Goal: Task Accomplishment & Management: Use online tool/utility

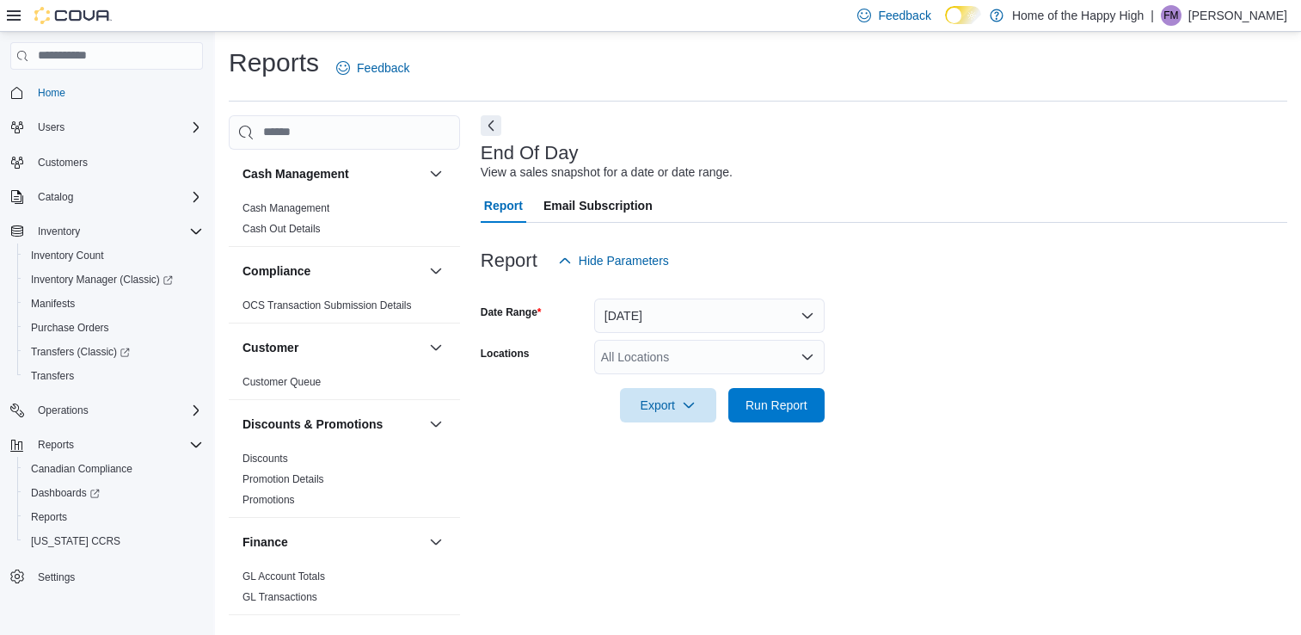
scroll to position [4, 0]
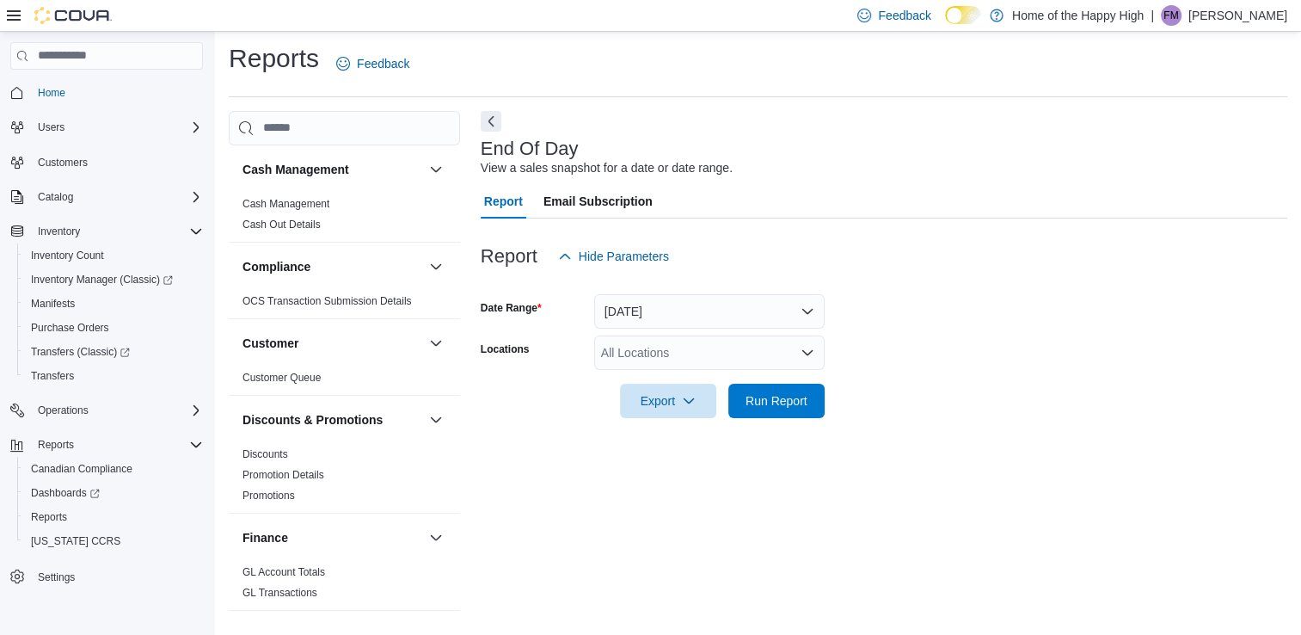
click at [681, 337] on div "All Locations" at bounding box center [709, 352] width 231 height 34
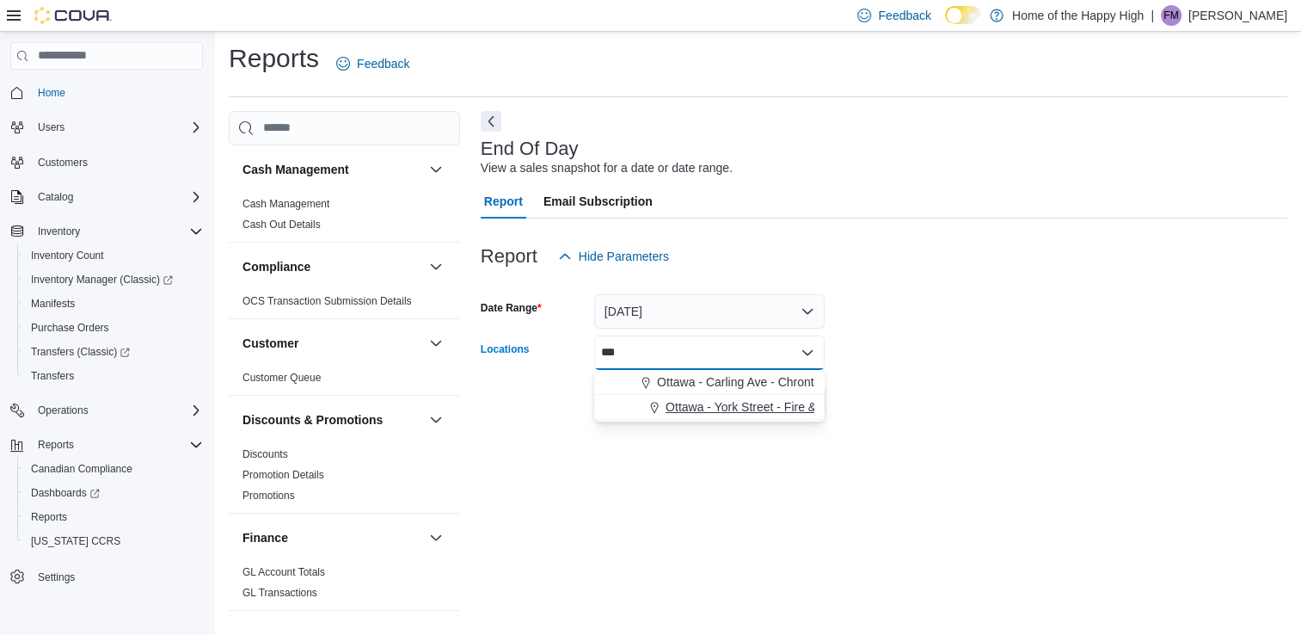
type input "***"
click at [708, 400] on span "Ottawa - York Street - Fire & Flower" at bounding box center [761, 406] width 190 height 17
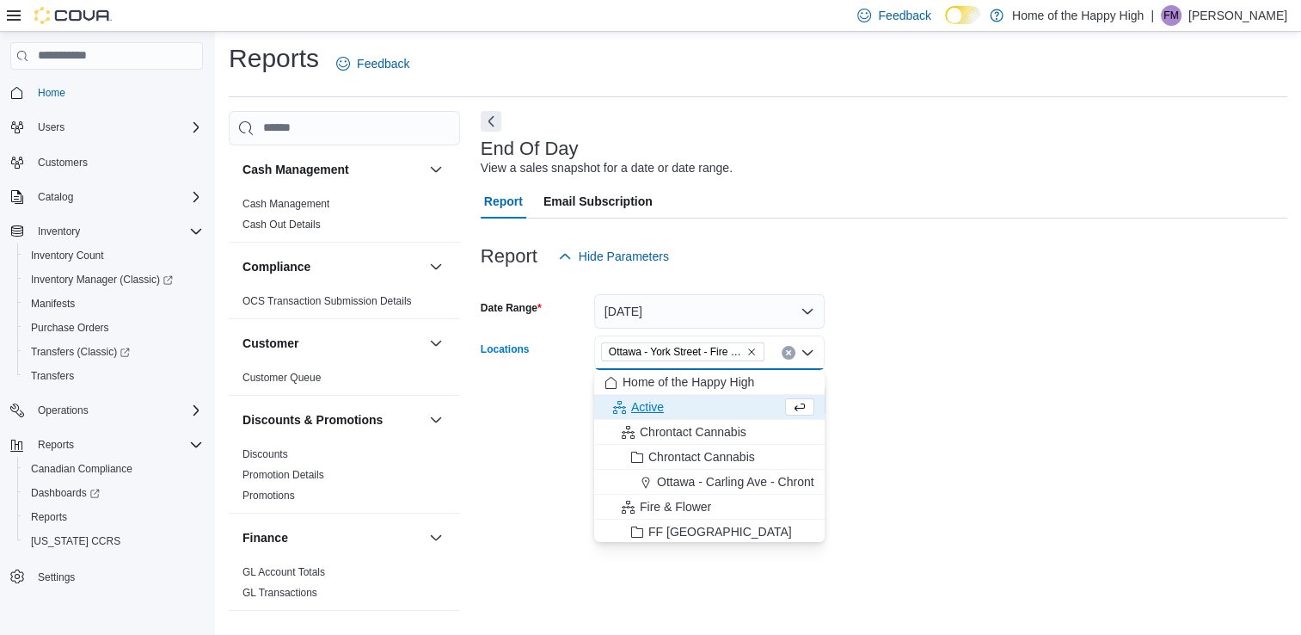
click at [858, 354] on form "Date Range [DATE] Locations [GEOGRAPHIC_DATA] - [GEOGRAPHIC_DATA] - Fire & Flow…" at bounding box center [884, 346] width 807 height 145
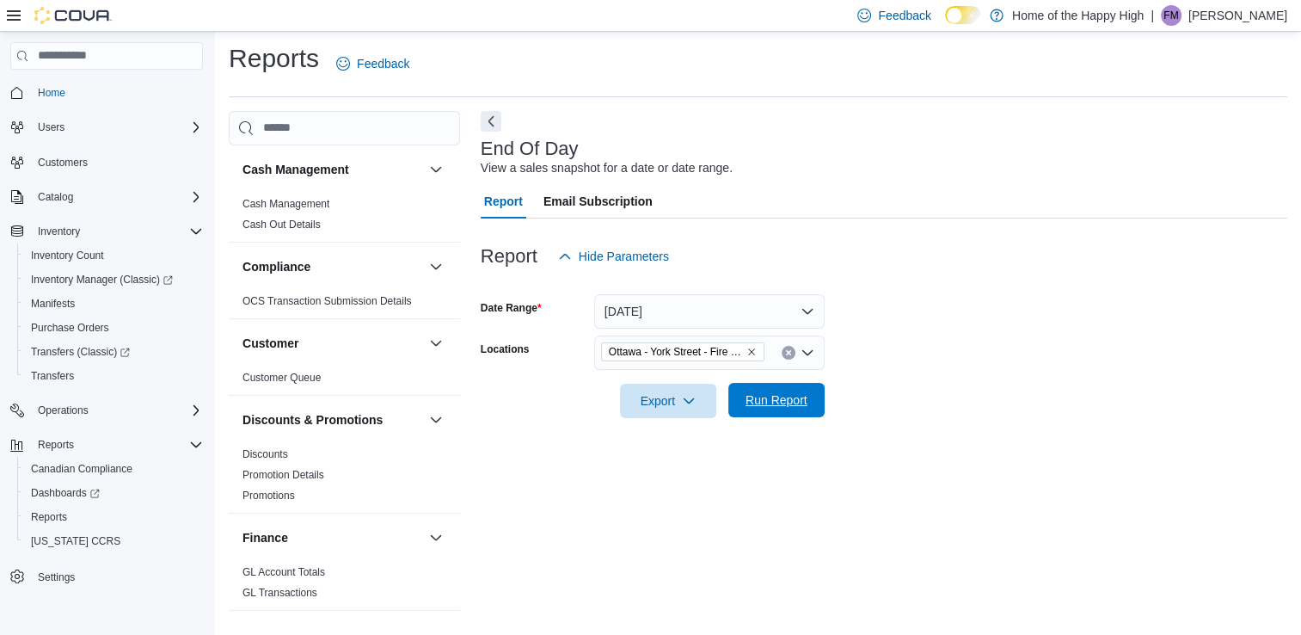
click at [778, 401] on span "Run Report" at bounding box center [777, 399] width 62 height 17
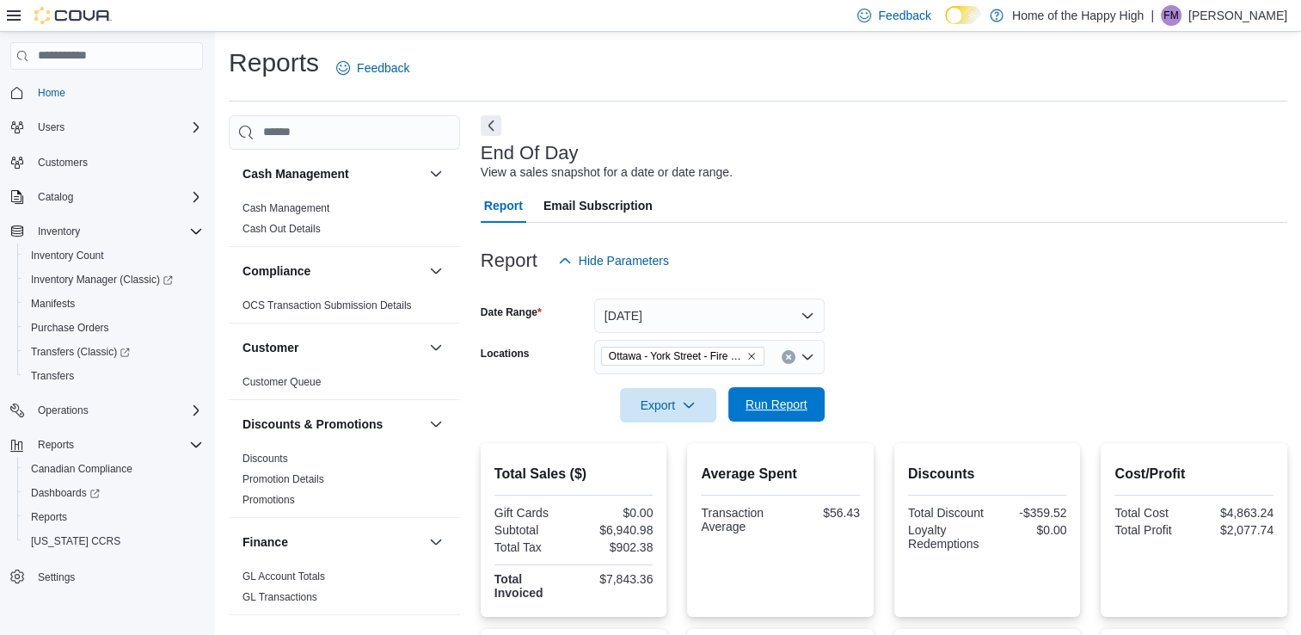
click at [791, 405] on span "Run Report" at bounding box center [777, 404] width 62 height 17
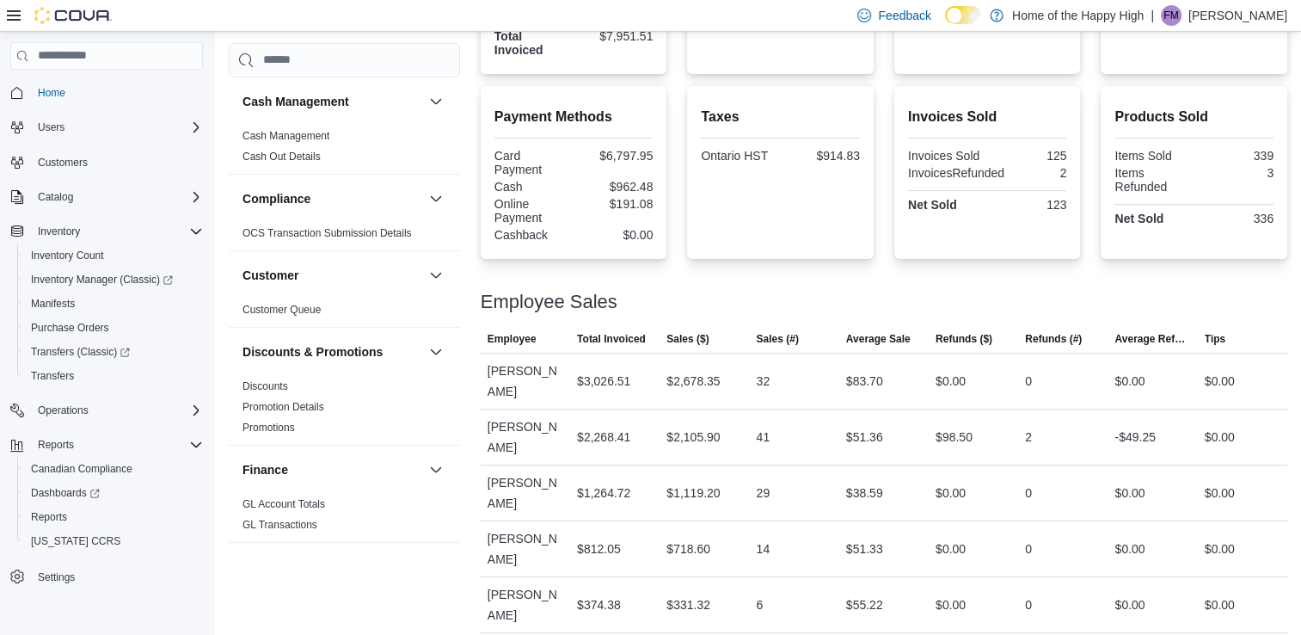
scroll to position [547, 0]
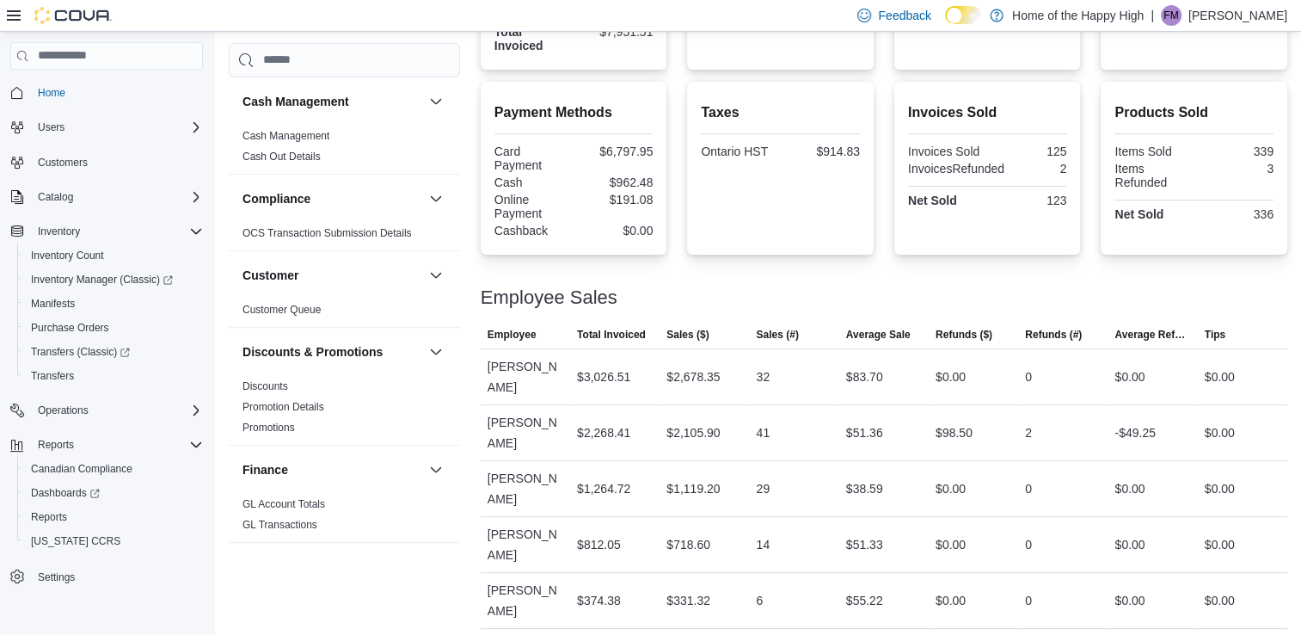
click at [981, 269] on div at bounding box center [884, 277] width 807 height 21
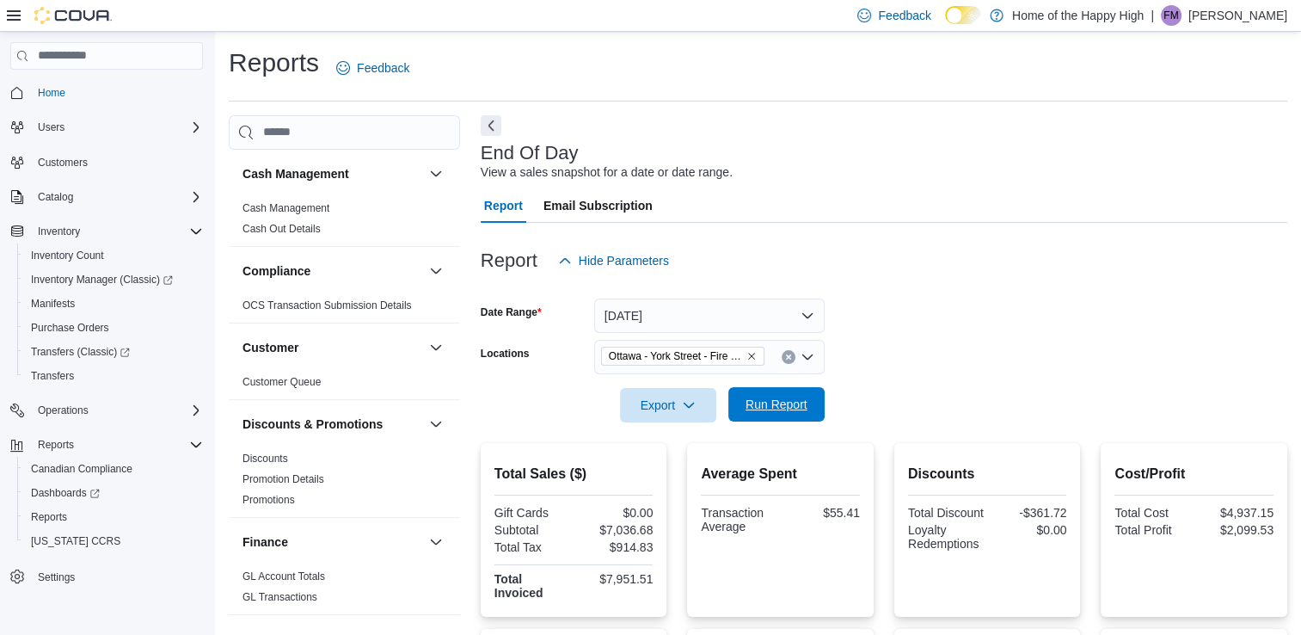
click at [802, 410] on span "Run Report" at bounding box center [777, 404] width 62 height 17
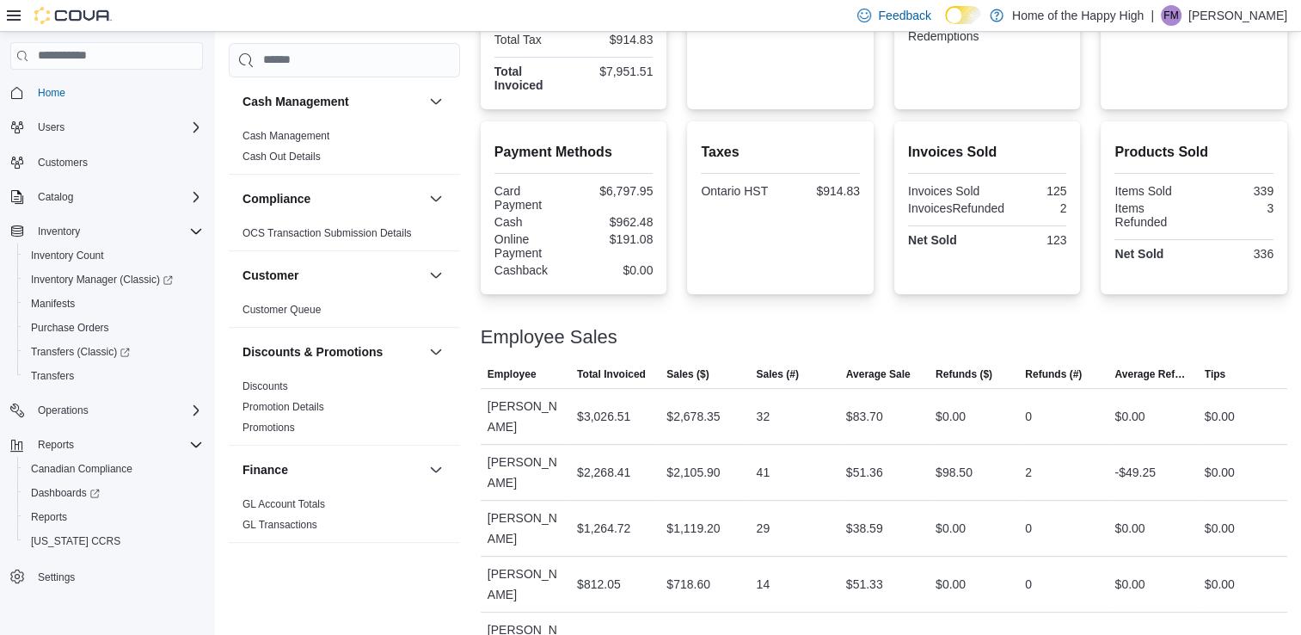
scroll to position [547, 0]
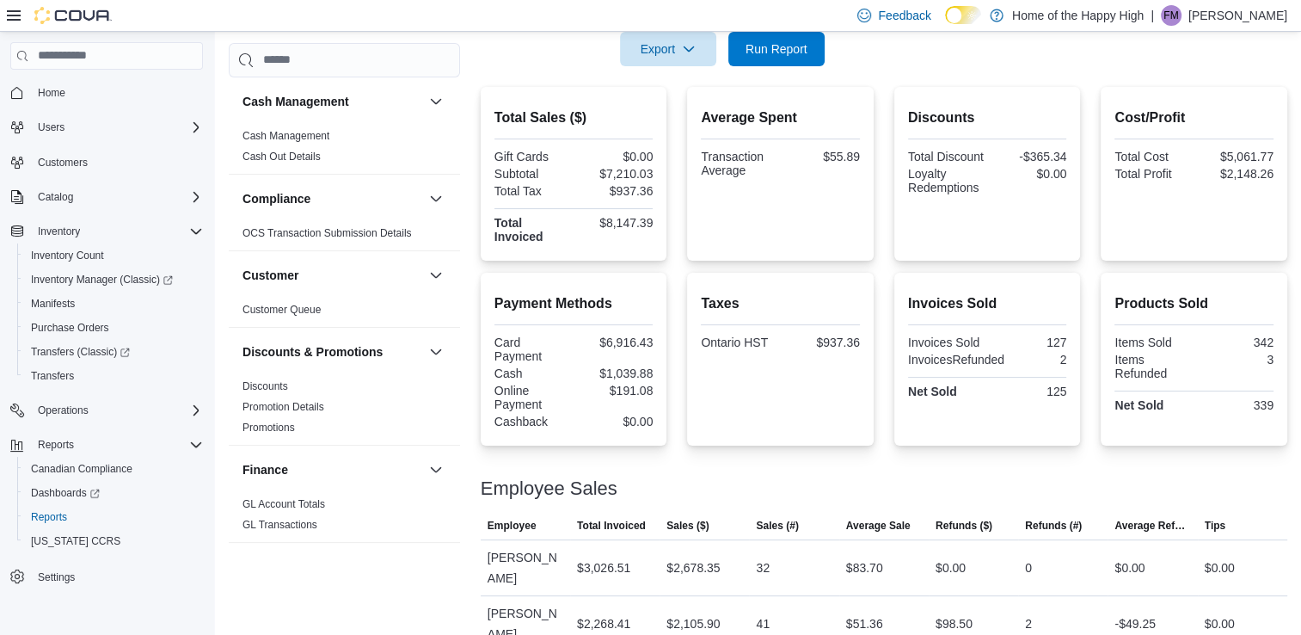
scroll to position [547, 0]
